Goal: Information Seeking & Learning: Learn about a topic

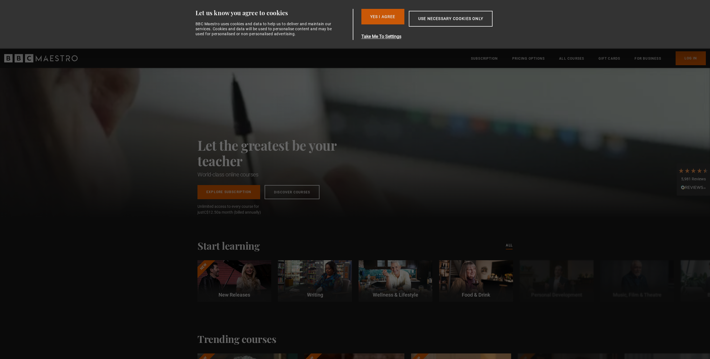
click at [385, 20] on button "Yes I Agree" at bounding box center [382, 17] width 43 height 16
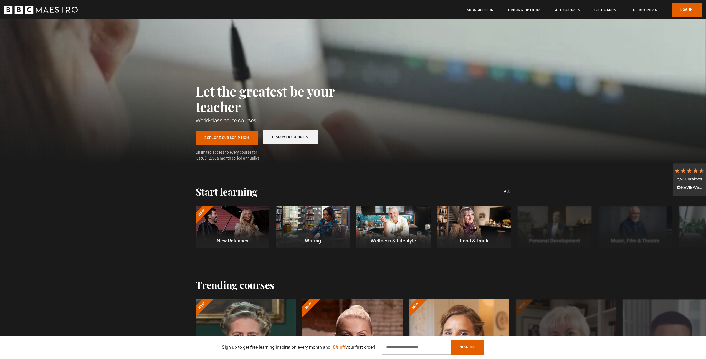
scroll to position [8, 0]
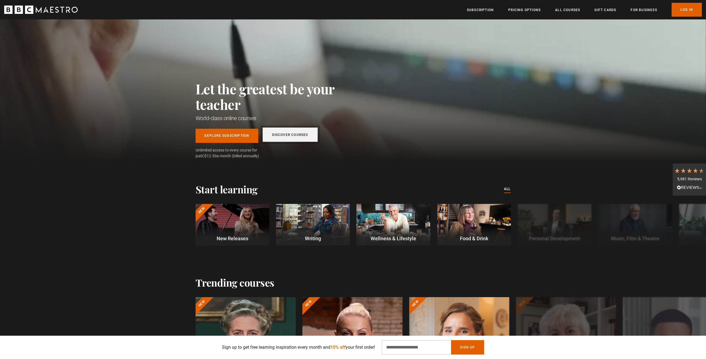
click at [290, 140] on link "Discover Courses" at bounding box center [290, 135] width 55 height 14
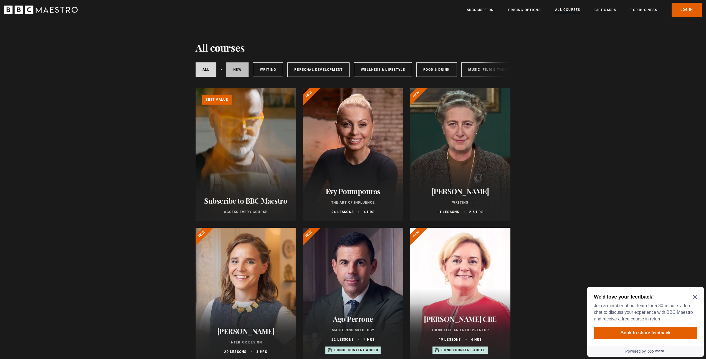
click at [235, 72] on link "New courses" at bounding box center [237, 69] width 22 height 14
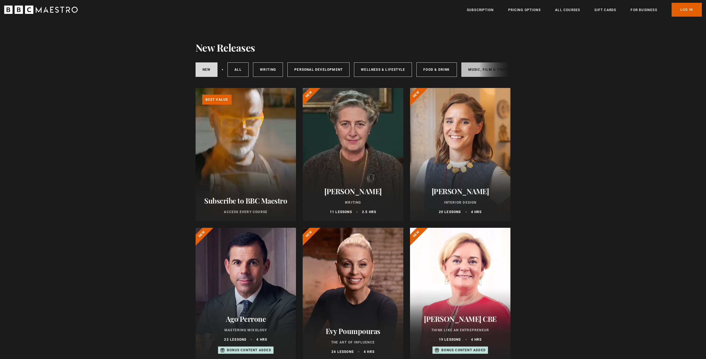
click at [475, 71] on link "Music, Film & Theatre" at bounding box center [490, 69] width 59 height 14
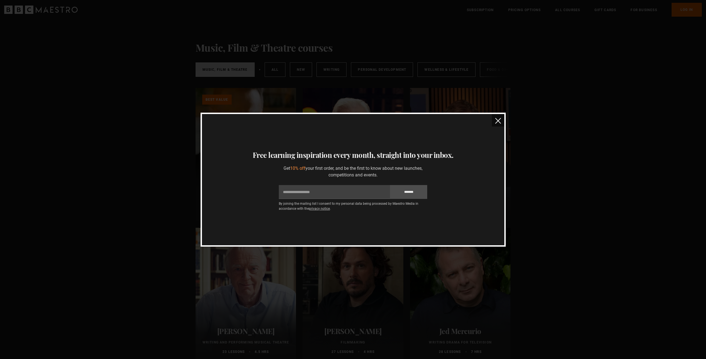
click at [501, 121] on button "close" at bounding box center [498, 120] width 12 height 12
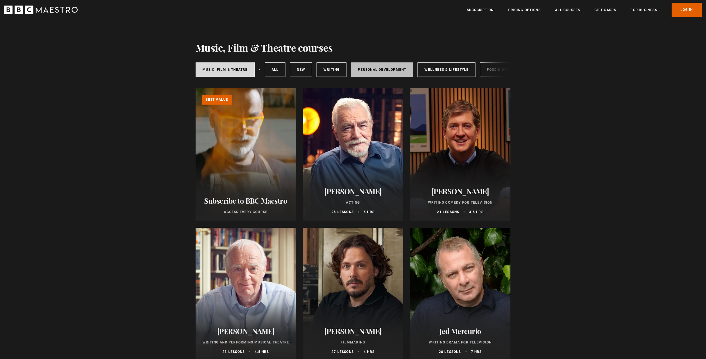
click at [361, 68] on link "Personal Development" at bounding box center [382, 69] width 62 height 14
